Goal: Transaction & Acquisition: Purchase product/service

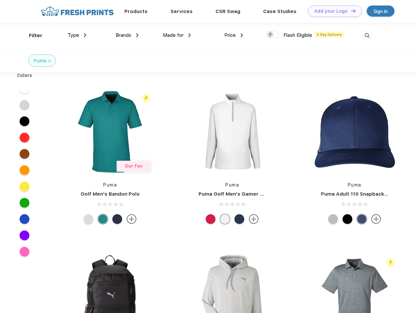
click at [332, 11] on link "Add your Logo Design Tool" at bounding box center [335, 11] width 54 height 11
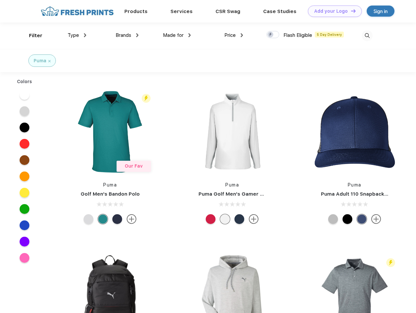
click at [0, 0] on div "Design Tool" at bounding box center [0, 0] width 0 height 0
click at [350, 11] on link "Add your Logo Design Tool" at bounding box center [335, 11] width 54 height 11
click at [31, 36] on div "Filter" at bounding box center [35, 36] width 13 height 8
click at [77, 35] on span "Type" at bounding box center [73, 35] width 11 height 6
click at [127, 35] on span "Brands" at bounding box center [124, 35] width 16 height 6
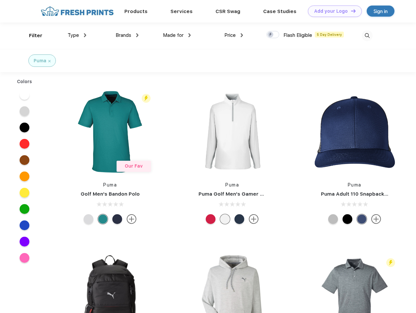
click at [177, 35] on span "Made for" at bounding box center [173, 35] width 21 height 6
click at [234, 35] on span "Price" at bounding box center [229, 35] width 11 height 6
click at [273, 35] on div at bounding box center [272, 34] width 13 height 7
click at [271, 35] on input "checkbox" at bounding box center [268, 33] width 4 height 4
click at [367, 36] on img at bounding box center [367, 35] width 11 height 11
